Goal: Transaction & Acquisition: Donate

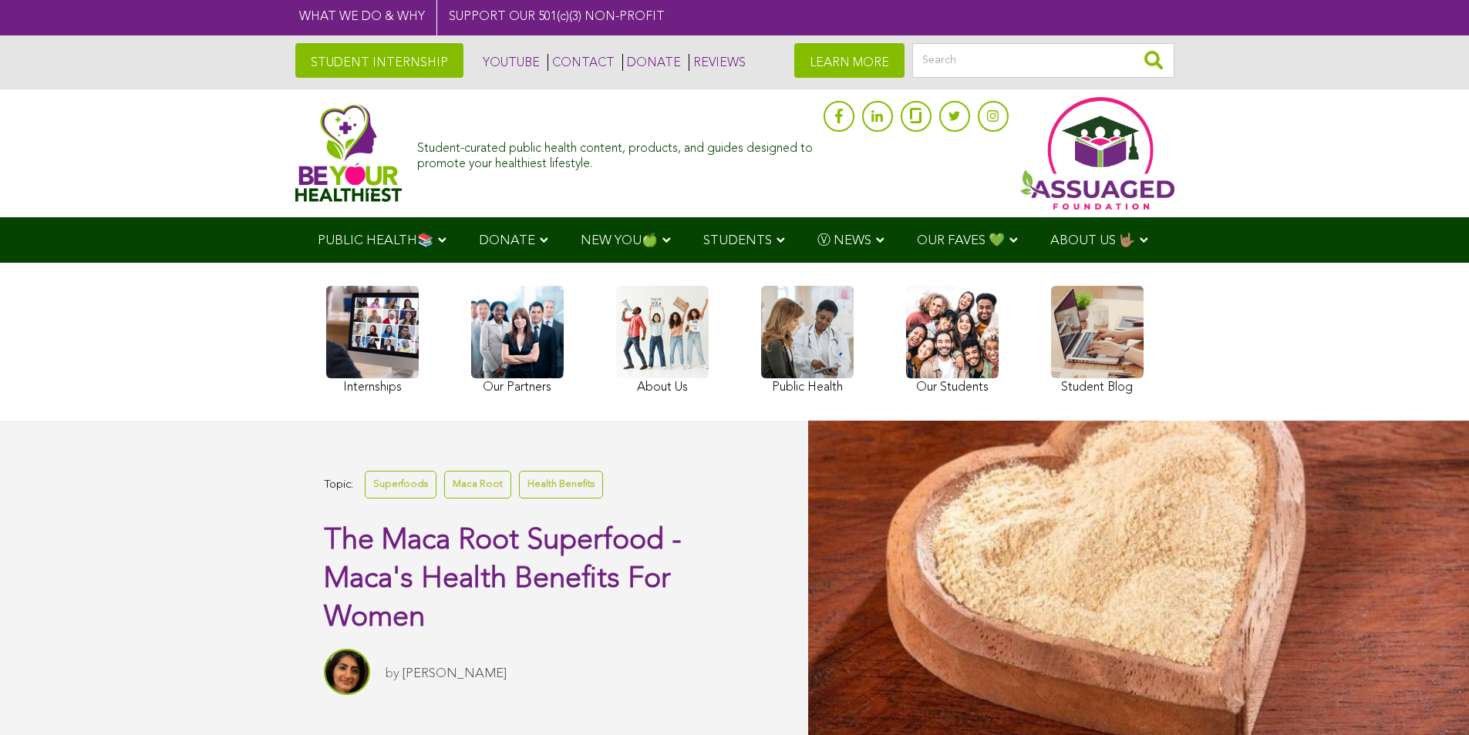
click at [703, 342] on link at bounding box center [662, 342] width 93 height 113
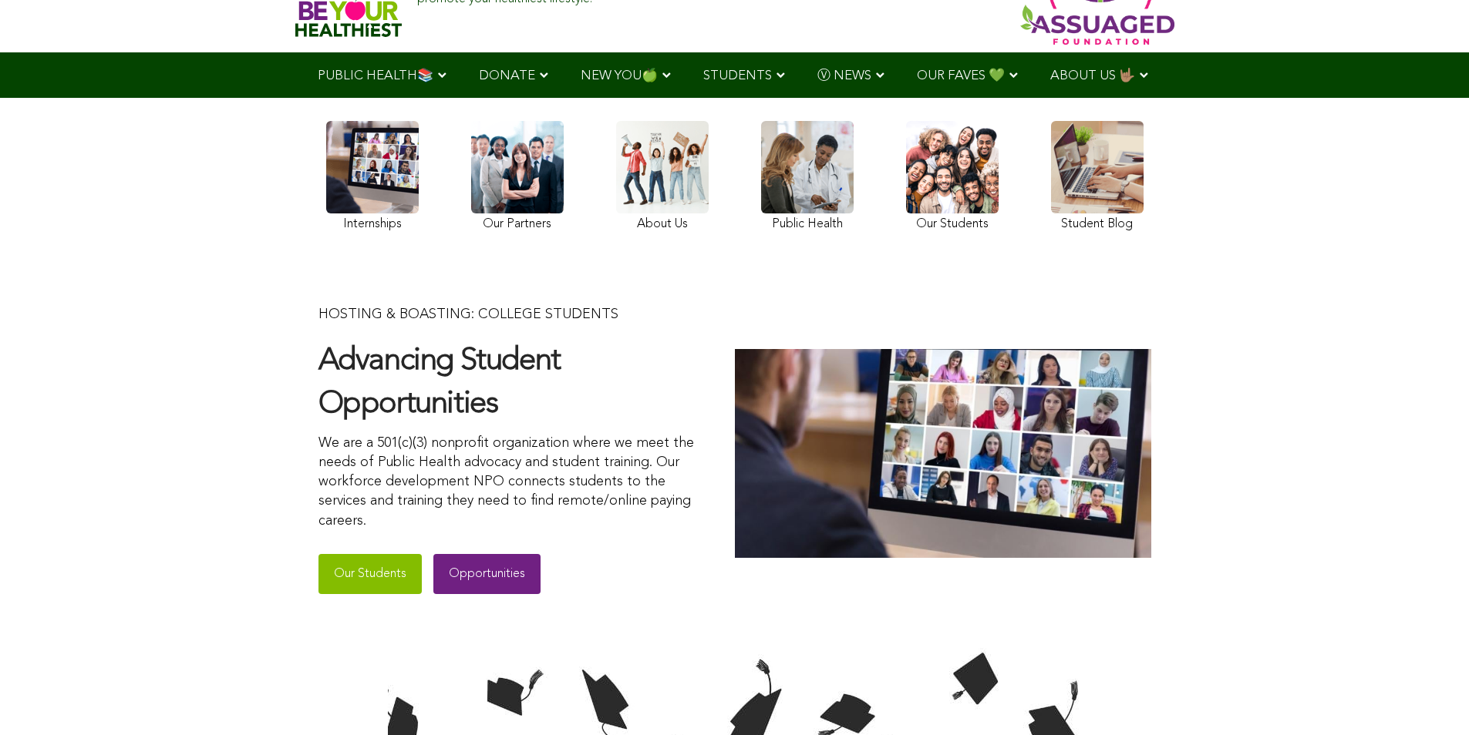
scroll to position [77, 0]
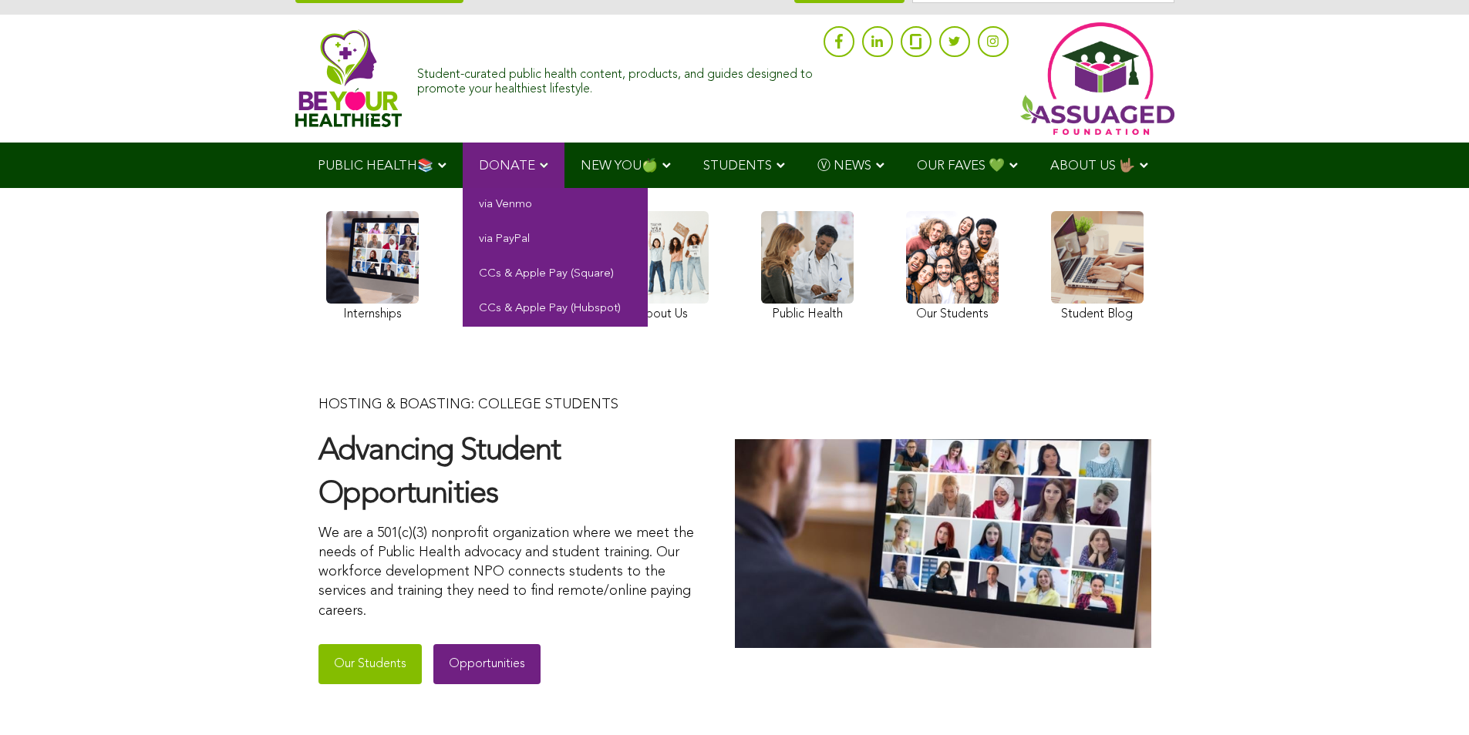
click at [516, 173] on link "DONATE" at bounding box center [514, 165] width 102 height 45
